Goal: Task Accomplishment & Management: Use online tool/utility

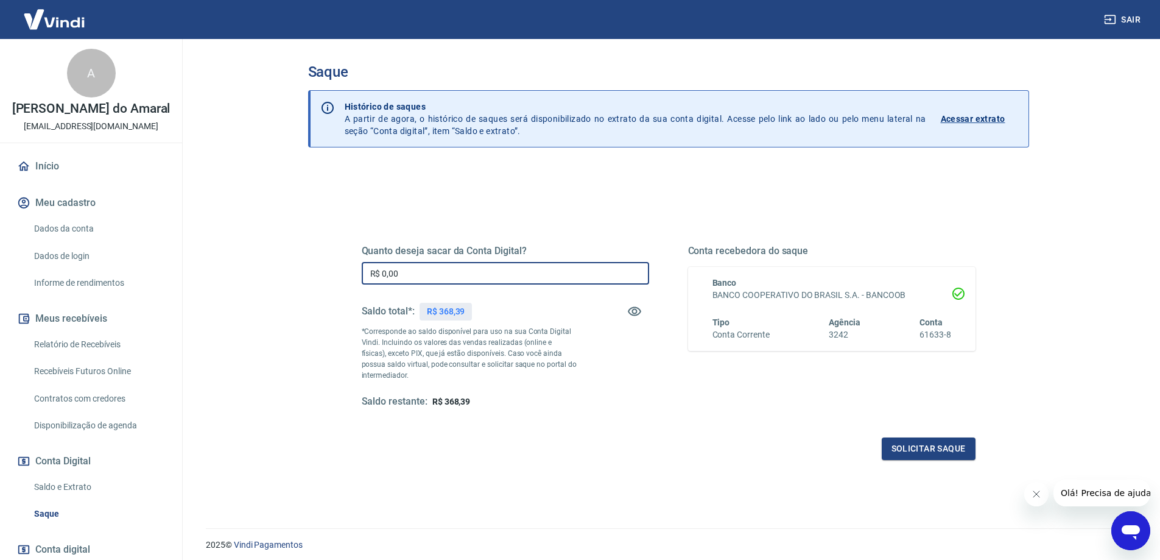
drag, startPoint x: 382, startPoint y: 276, endPoint x: 410, endPoint y: 267, distance: 30.0
click at [410, 267] on input "R$ 0,00" at bounding box center [505, 273] width 287 height 23
type input "R$ 368,39"
click at [903, 446] on button "Solicitar saque" at bounding box center [929, 448] width 94 height 23
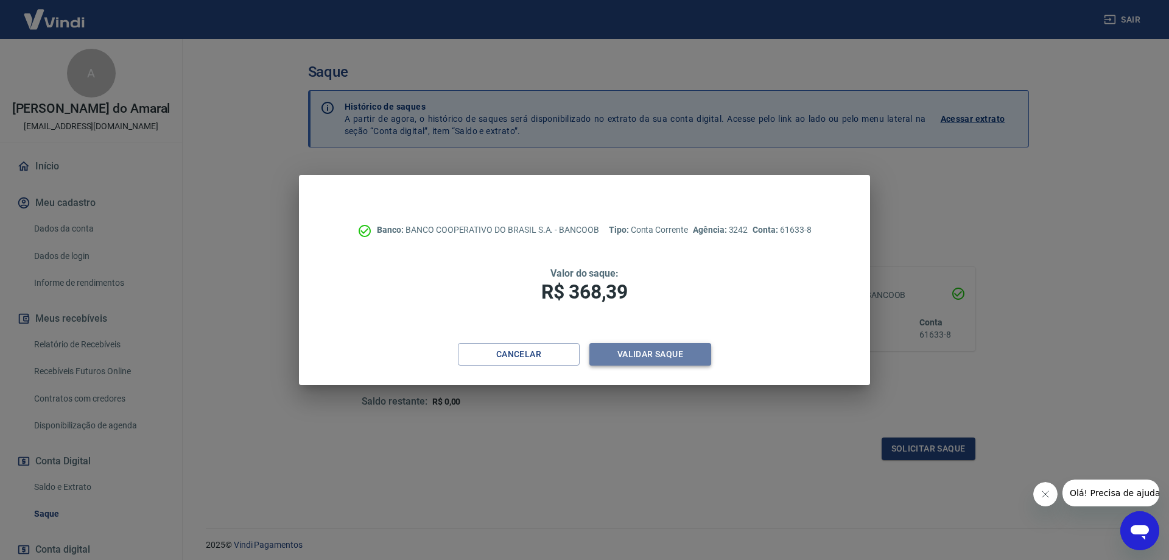
click at [672, 362] on button "Validar saque" at bounding box center [650, 354] width 122 height 23
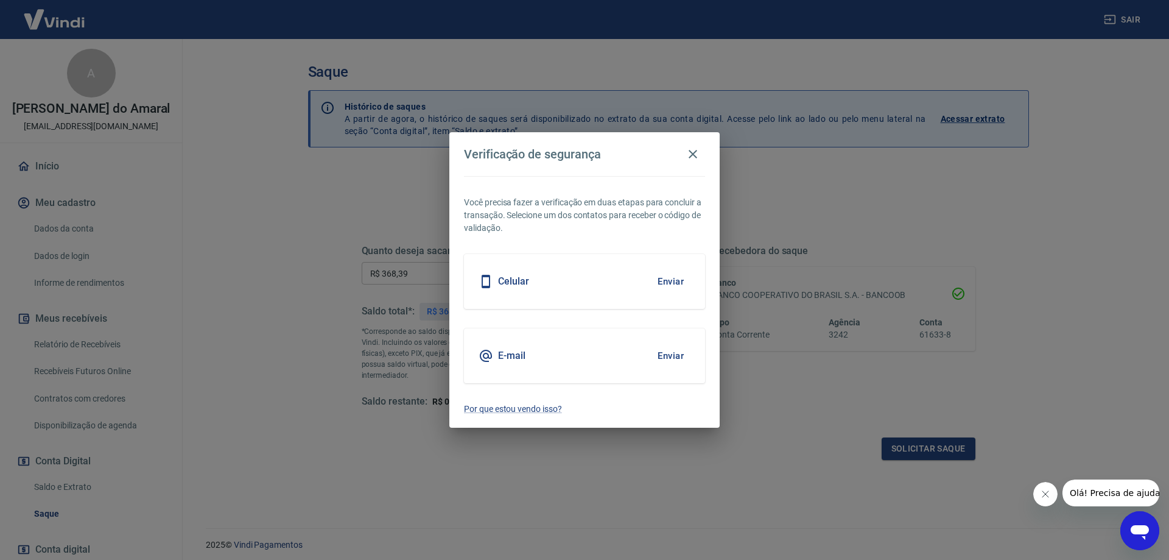
click at [676, 284] on button "Enviar" at bounding box center [671, 282] width 40 height 26
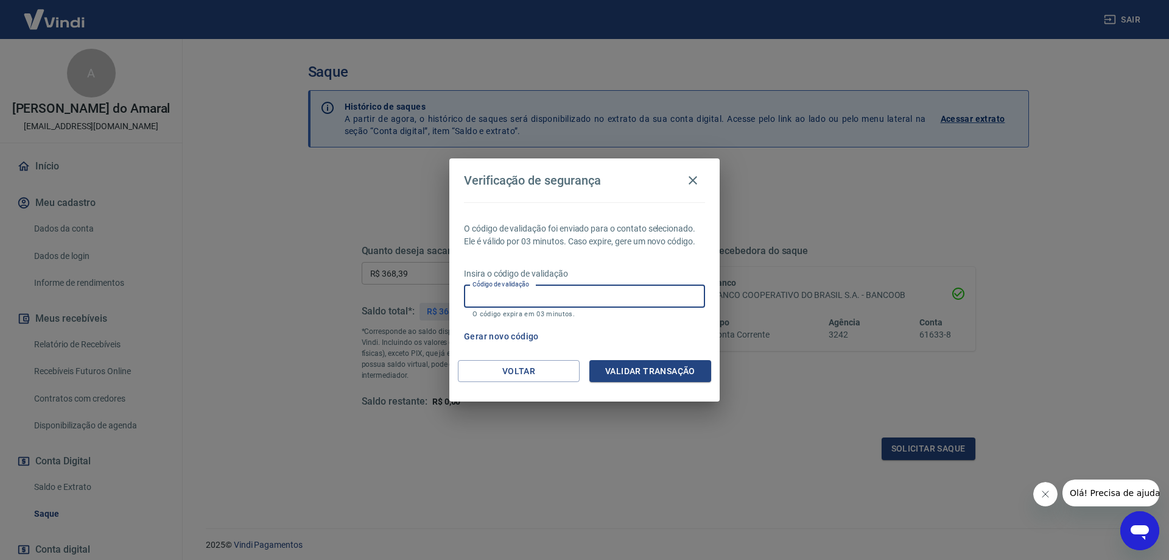
click at [500, 301] on input "Código de validação" at bounding box center [584, 296] width 241 height 23
type input "506741"
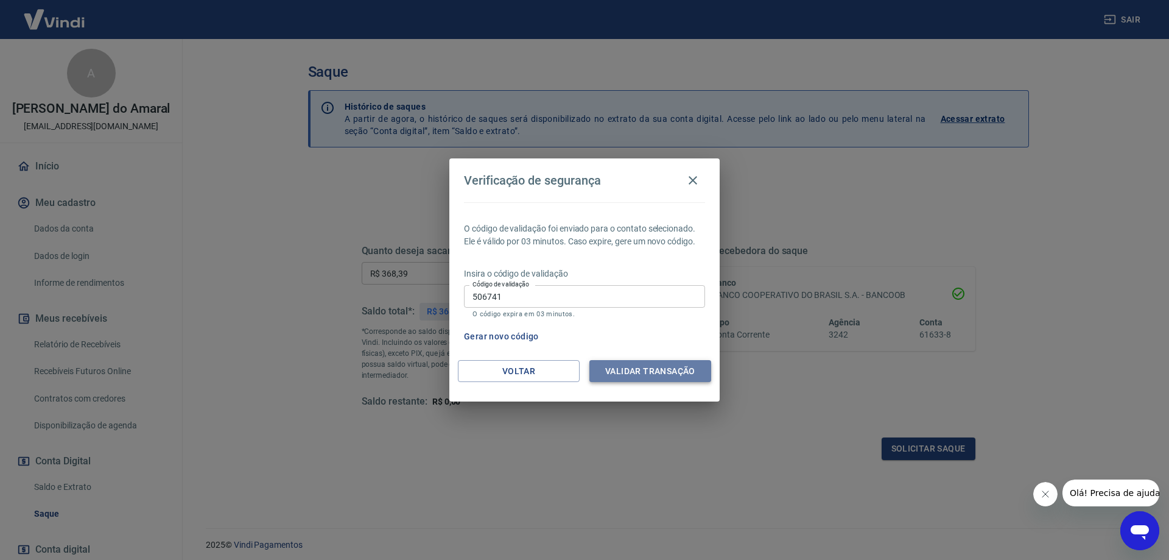
click at [649, 369] on button "Validar transação" at bounding box center [650, 371] width 122 height 23
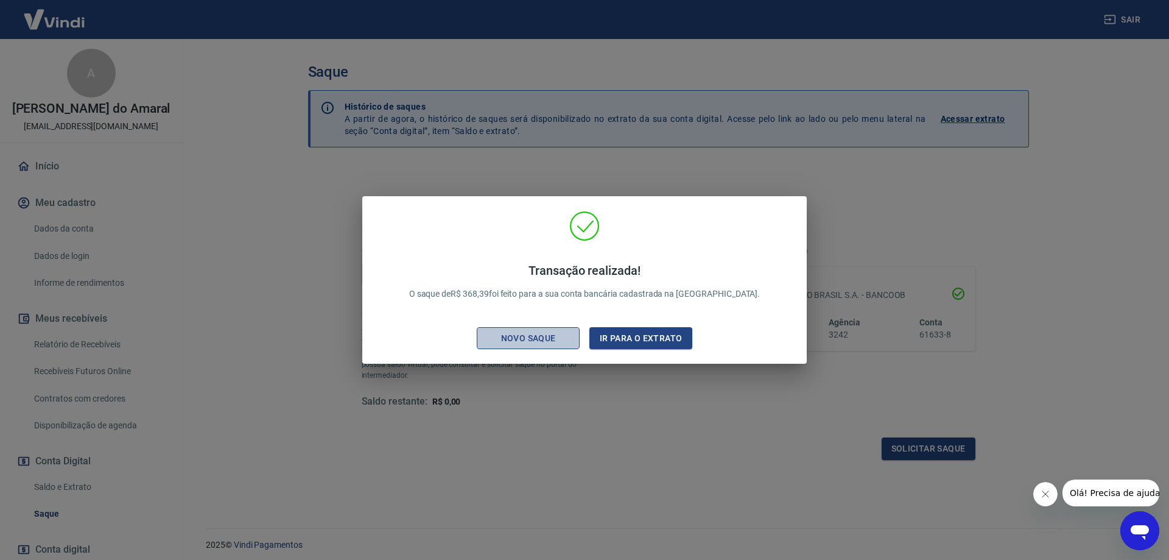
click at [545, 345] on div "Novo saque" at bounding box center [529, 338] width 84 height 15
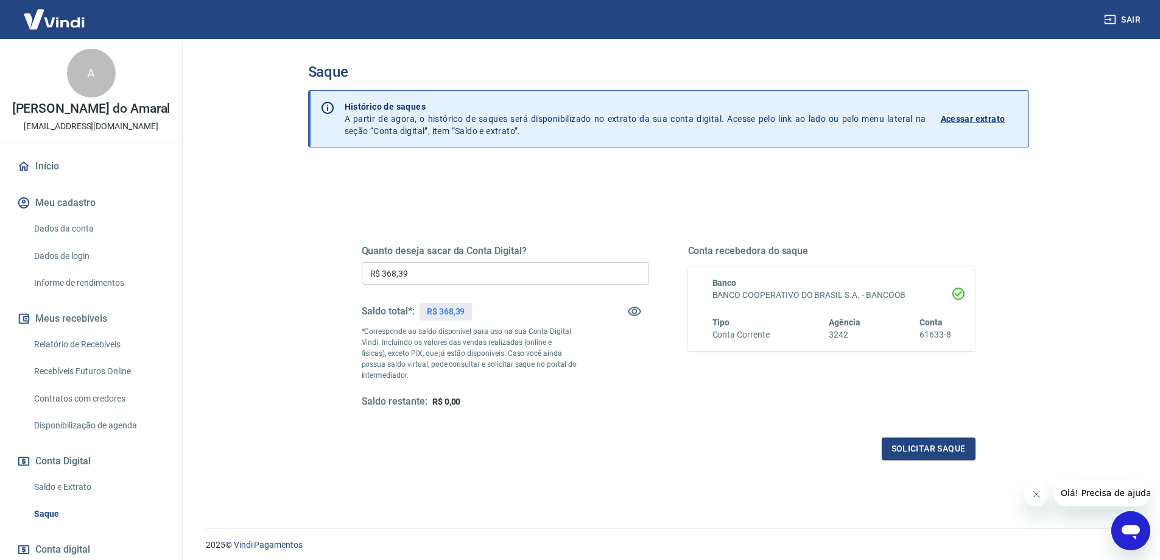
click at [555, 460] on div "Quanto deseja sacar da Conta Digital? R$ 368,39 ​ Saldo total*: R$ 368,39 *Corr…" at bounding box center [668, 332] width 643 height 283
click at [666, 423] on div "Quanto deseja sacar da Conta Digital? R$ 368,39 ​ Saldo total*: R$ 368,39 *Corr…" at bounding box center [669, 338] width 614 height 244
click at [607, 440] on div "Solicitar saque" at bounding box center [669, 448] width 614 height 23
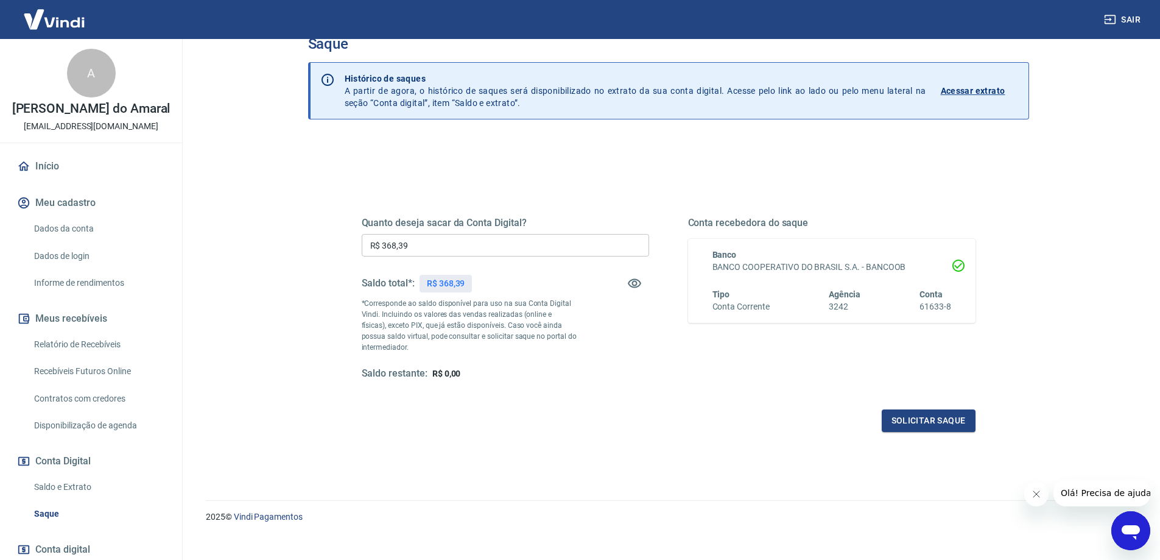
scroll to position [43, 0]
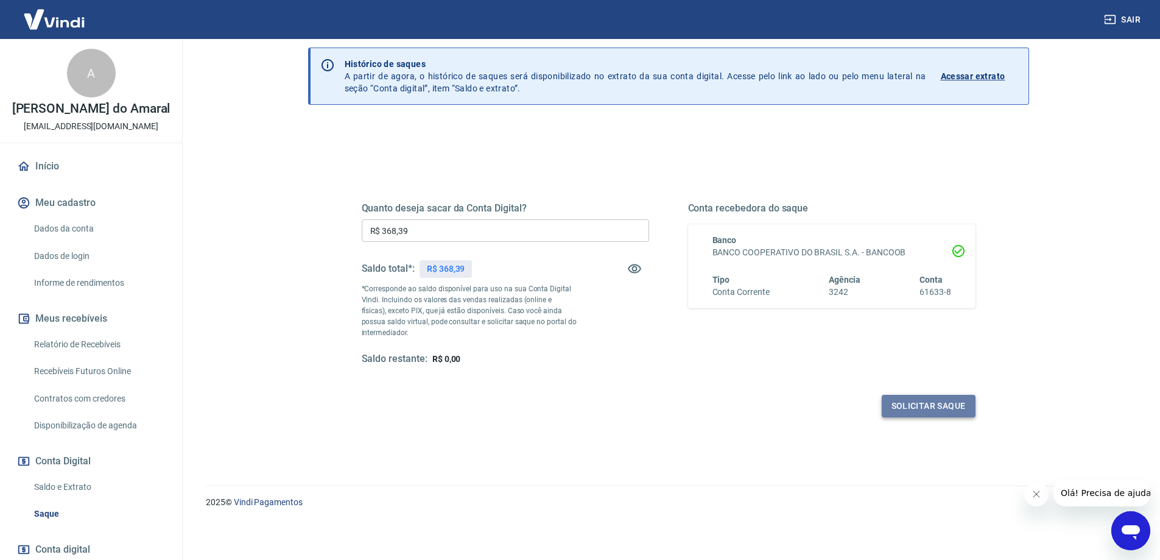
click at [907, 401] on button "Solicitar saque" at bounding box center [929, 406] width 94 height 23
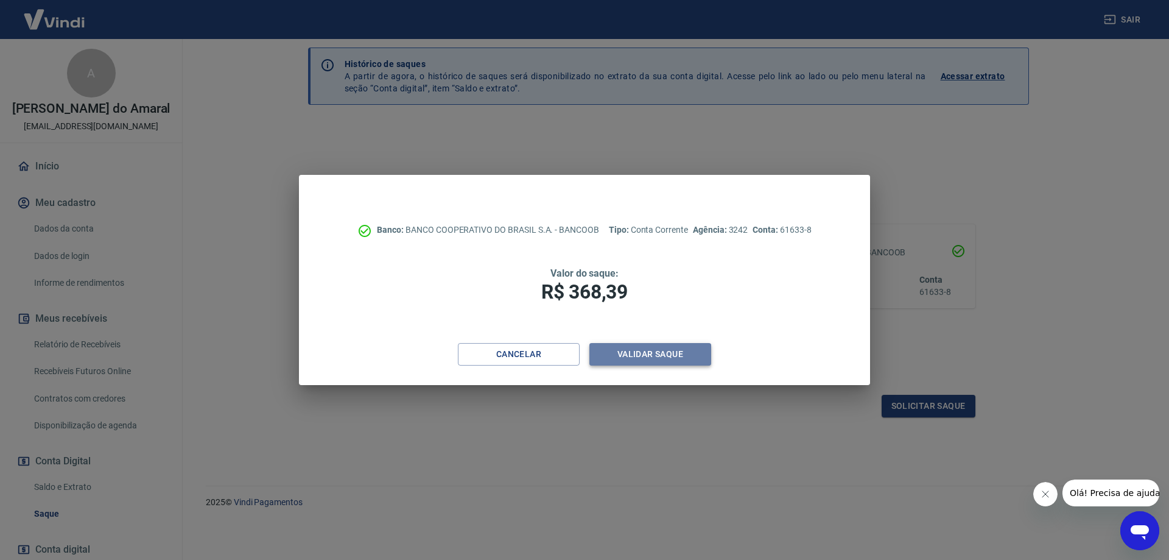
click at [659, 353] on button "Validar saque" at bounding box center [650, 354] width 122 height 23
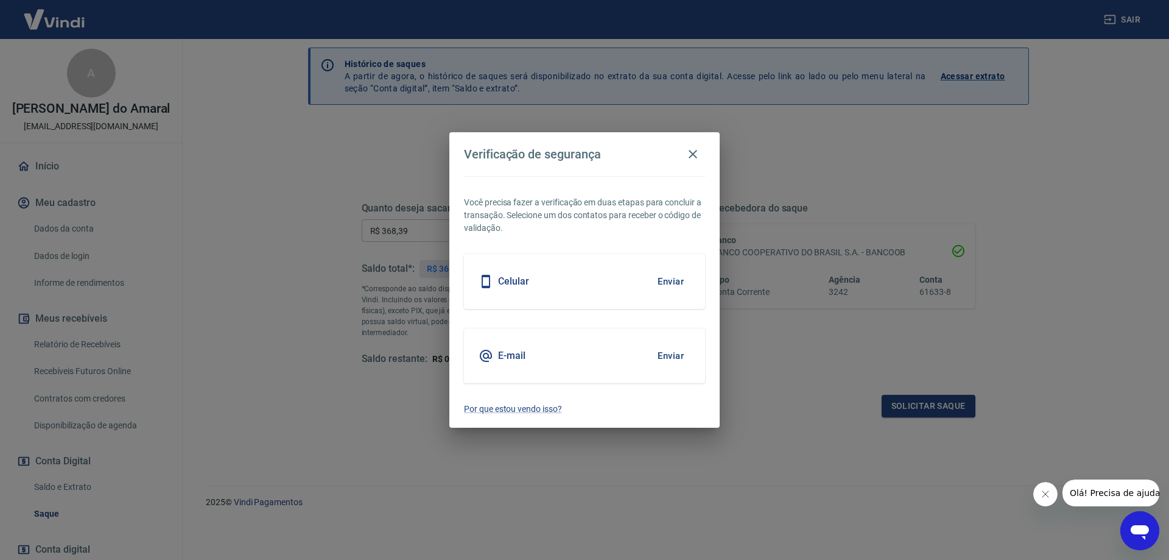
click at [670, 283] on button "Enviar" at bounding box center [671, 282] width 40 height 26
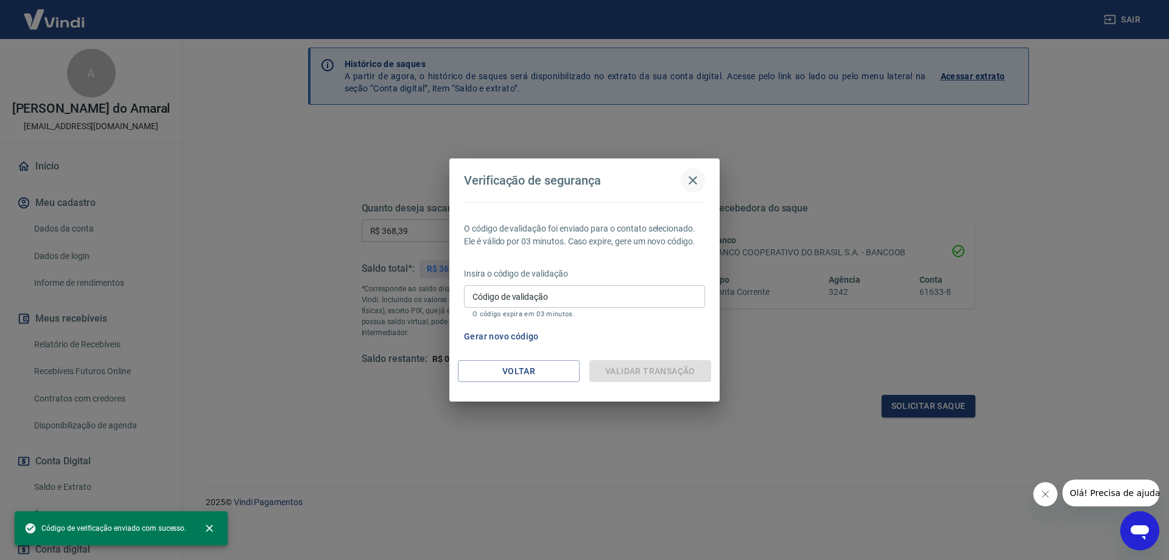
click at [694, 180] on icon "button" at bounding box center [693, 180] width 9 height 9
